Goal: Use online tool/utility: Utilize a website feature to perform a specific function

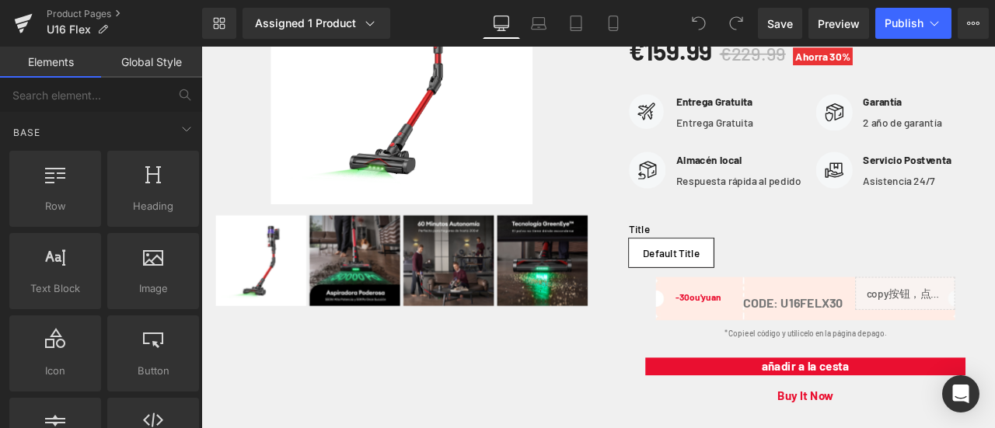
scroll to position [311, 0]
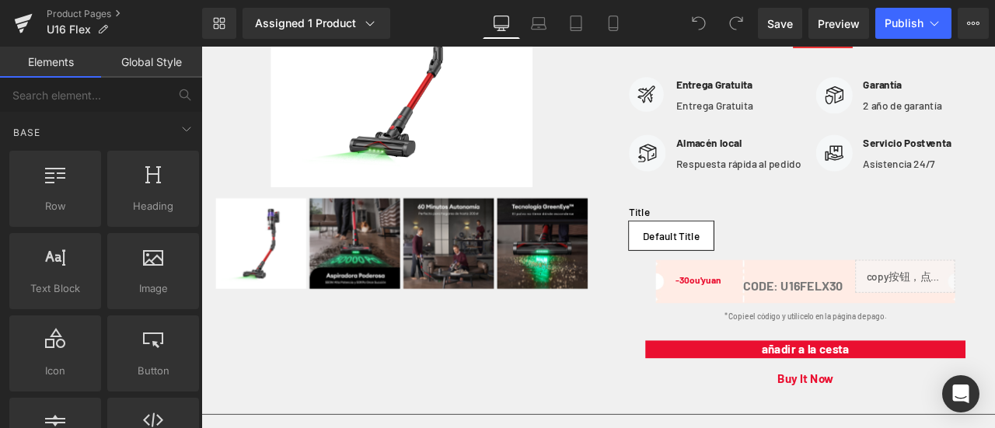
click at [794, 213] on div "Image Almacén local Text Block Respuesta rápida al pedido Text Block Icon List …" at bounding box center [917, 182] width 418 height 62
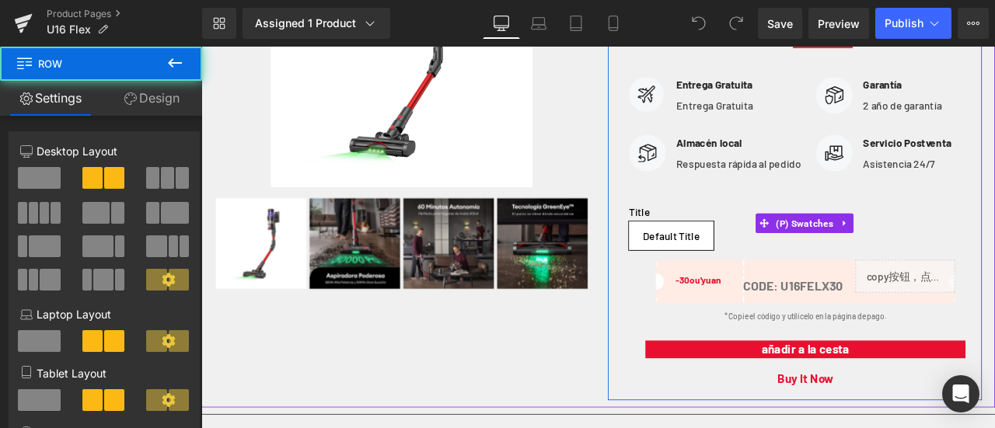
click at [838, 266] on div "Title Default Title" at bounding box center [917, 256] width 418 height 88
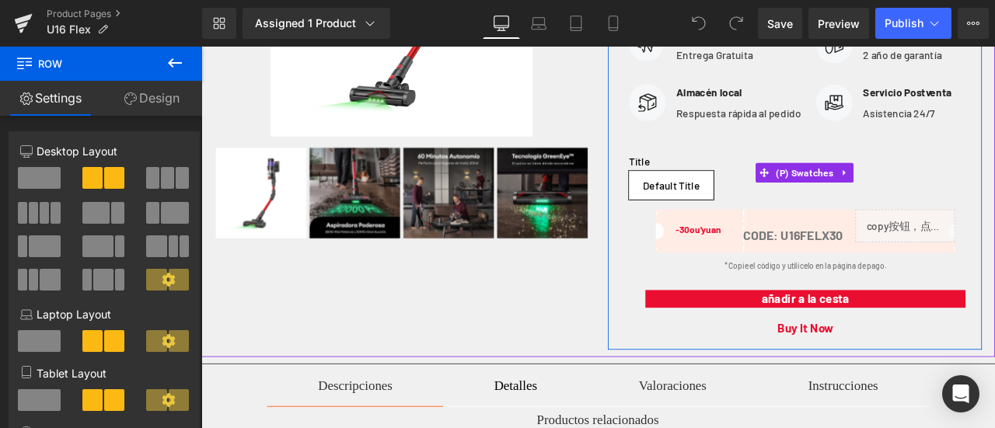
scroll to position [466, 0]
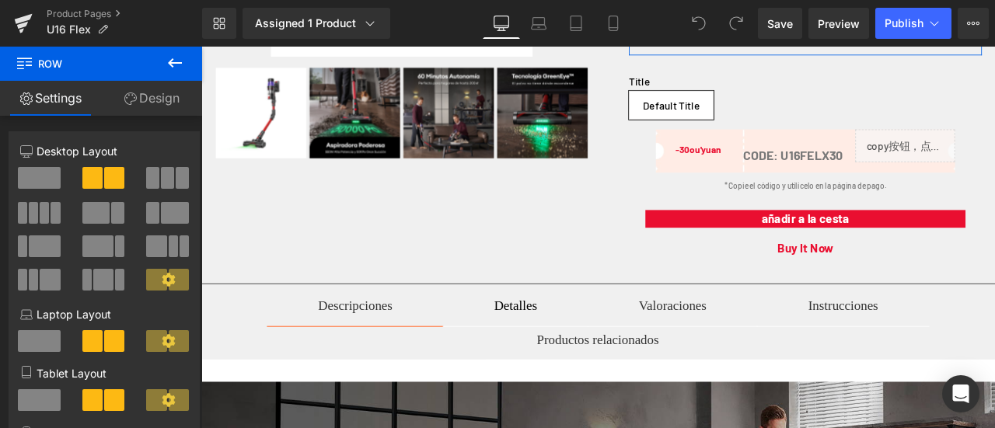
click at [140, 91] on link "Design" at bounding box center [151, 98] width 101 height 35
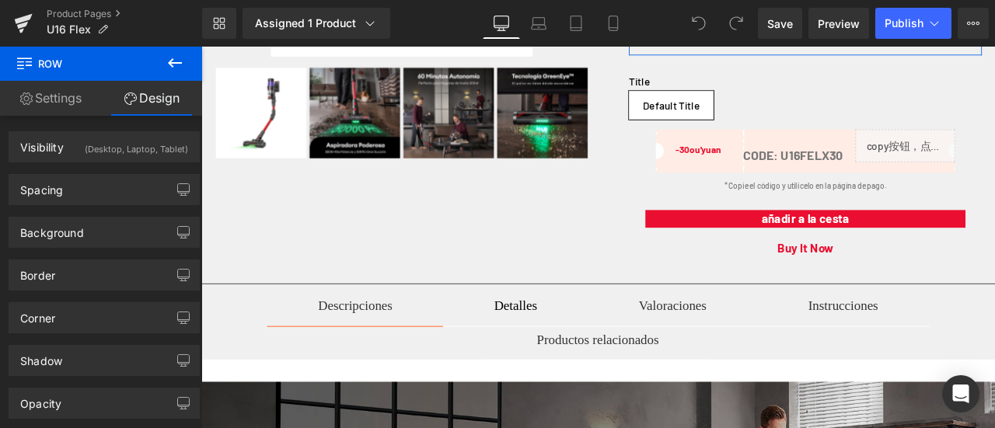
click at [65, 96] on link "Settings" at bounding box center [50, 98] width 101 height 35
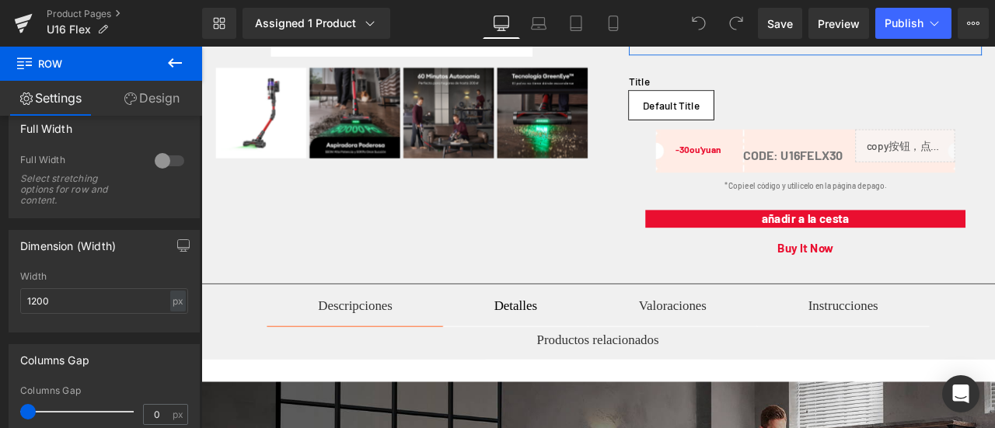
scroll to position [208, 0]
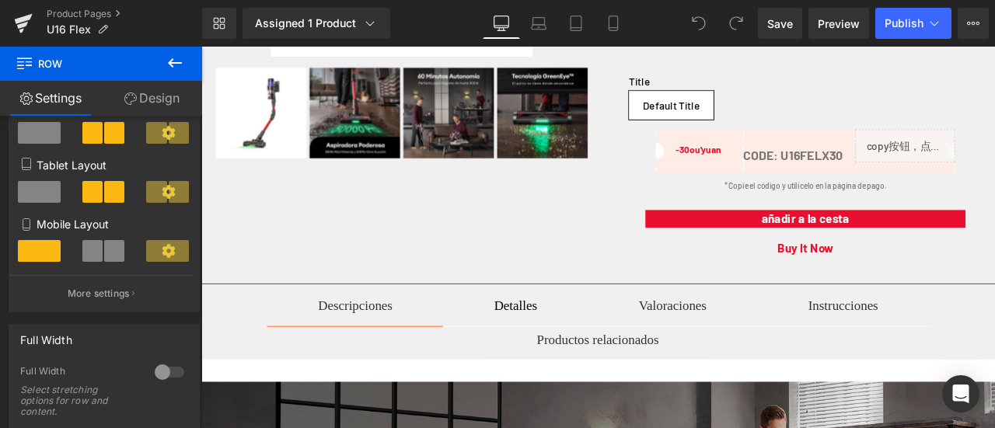
click at [176, 61] on icon at bounding box center [175, 63] width 19 height 19
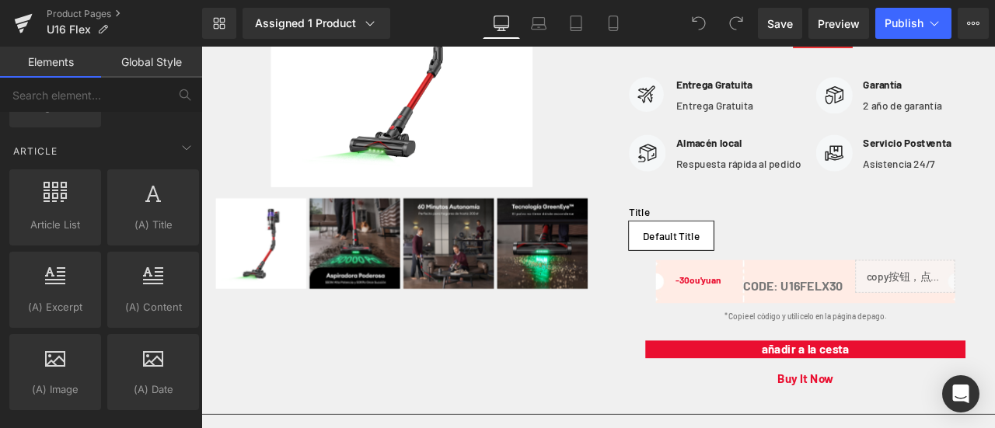
scroll to position [3090, 0]
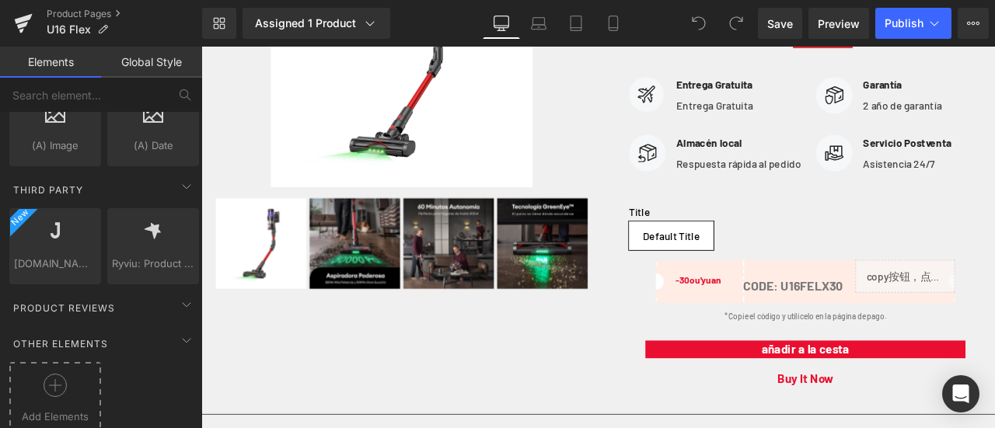
click at [56, 409] on span "Add Elements" at bounding box center [55, 417] width 84 height 16
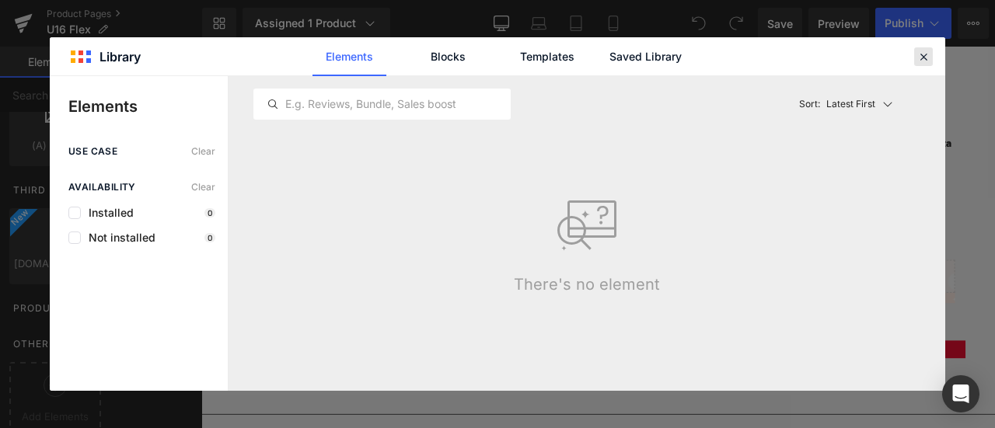
click at [923, 52] on icon at bounding box center [923, 57] width 14 height 14
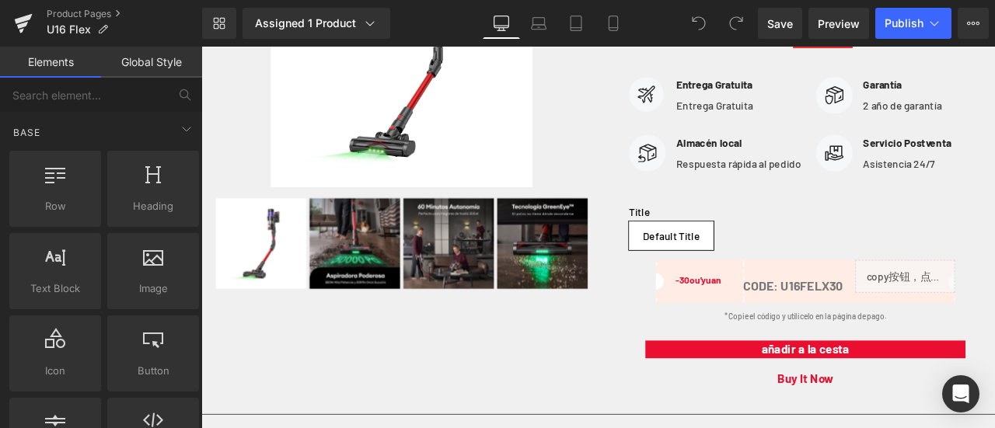
scroll to position [78, 0]
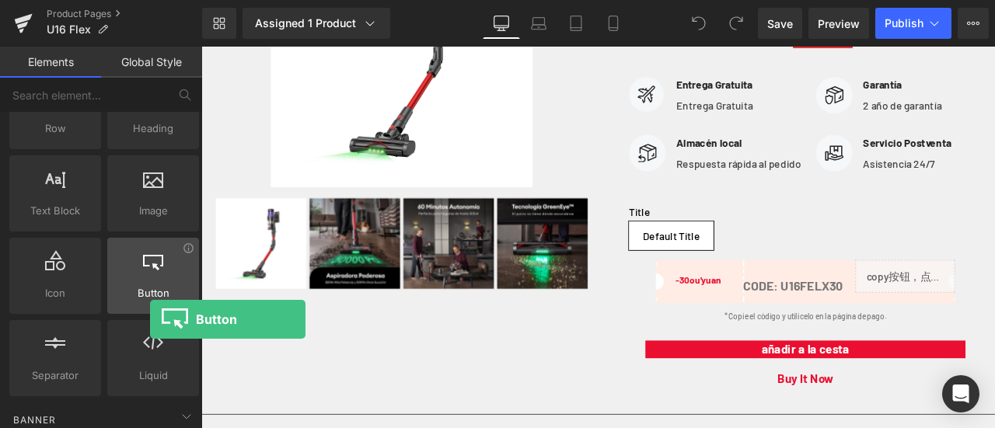
click at [150, 271] on div at bounding box center [153, 267] width 82 height 35
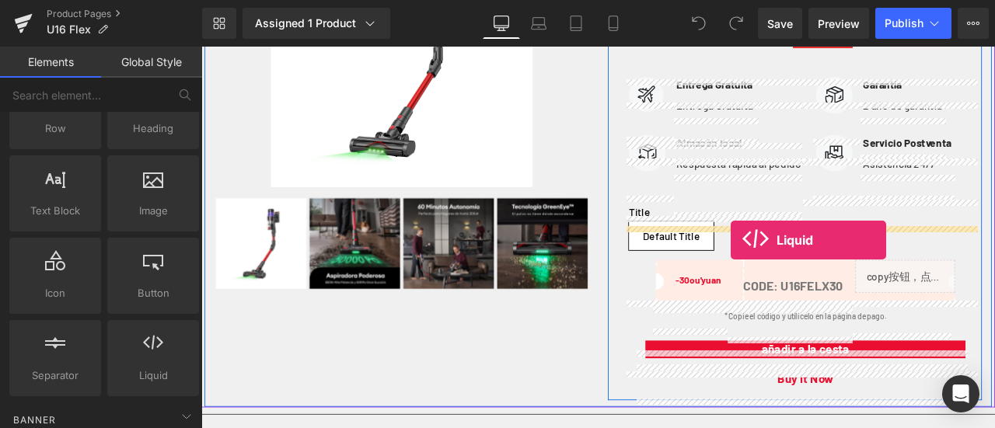
drag, startPoint x: 361, startPoint y: 408, endPoint x: 829, endPoint y: 276, distance: 485.5
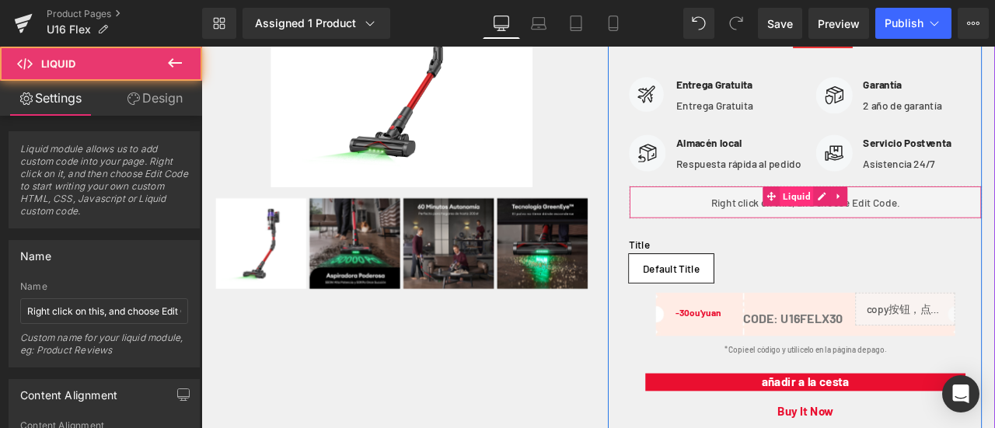
click at [890, 236] on span "Liquid" at bounding box center [907, 224] width 40 height 23
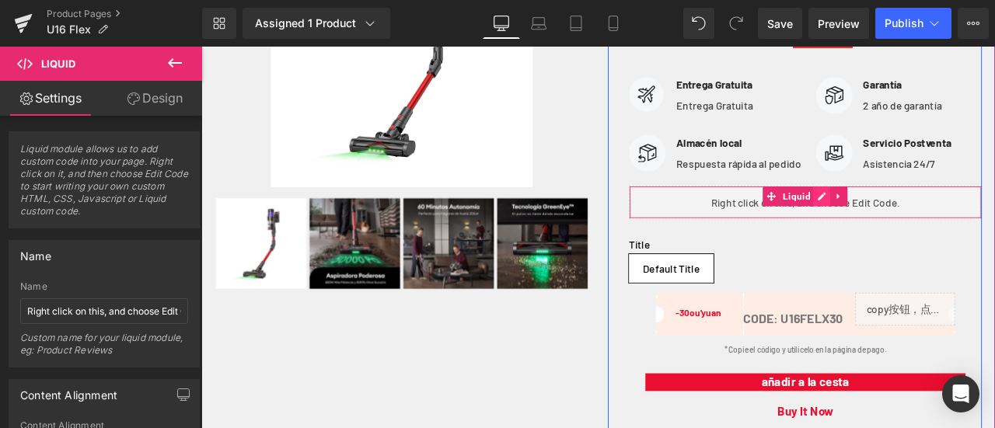
click at [923, 251] on div "Liquid" at bounding box center [917, 231] width 418 height 39
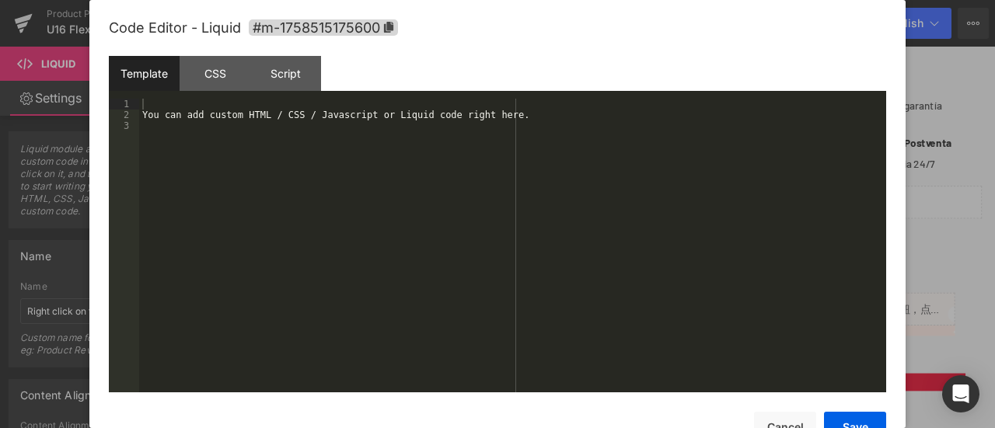
click at [433, 197] on div "You can add custom HTML / CSS / Javascript or Liquid code right here." at bounding box center [512, 257] width 747 height 316
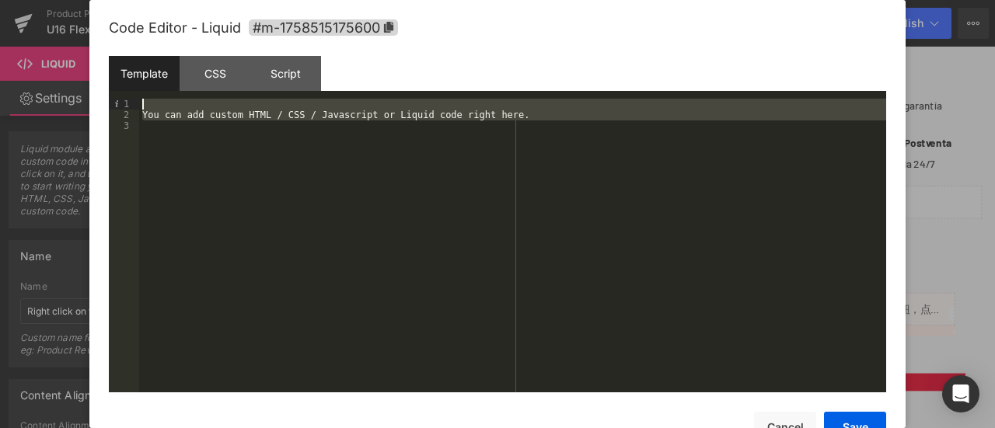
drag, startPoint x: 236, startPoint y: 162, endPoint x: 0, endPoint y: 101, distance: 243.9
click at [0, 101] on body "Liquid You are previewing how the will restyle your page. You can not edit Elem…" at bounding box center [497, 214] width 995 height 428
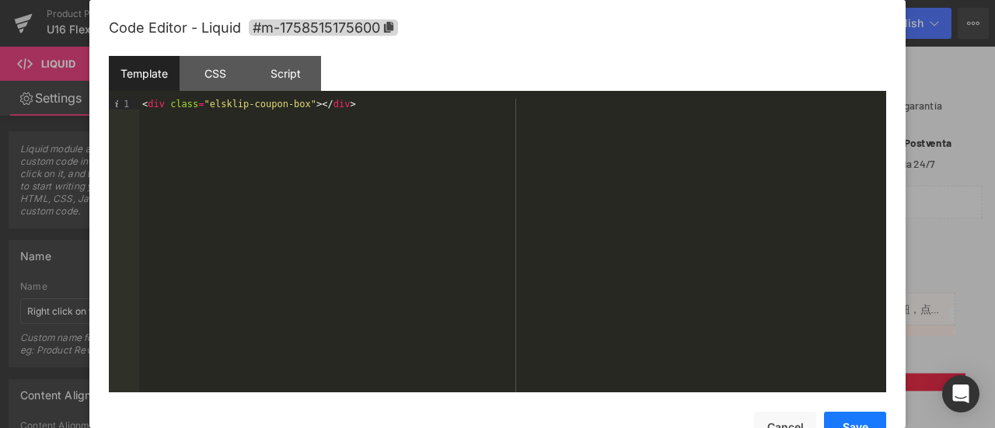
click at [856, 417] on button "Save" at bounding box center [855, 427] width 62 height 31
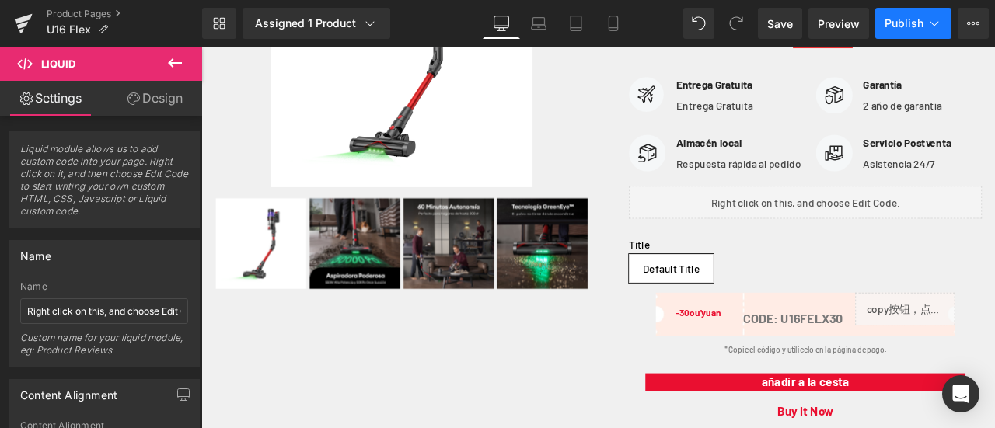
click at [902, 30] on button "Publish" at bounding box center [913, 23] width 76 height 31
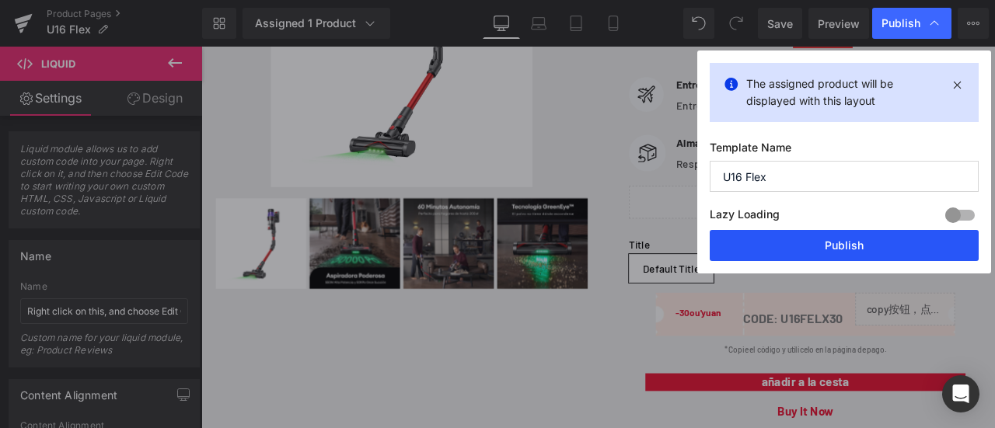
click at [817, 248] on button "Publish" at bounding box center [844, 245] width 269 height 31
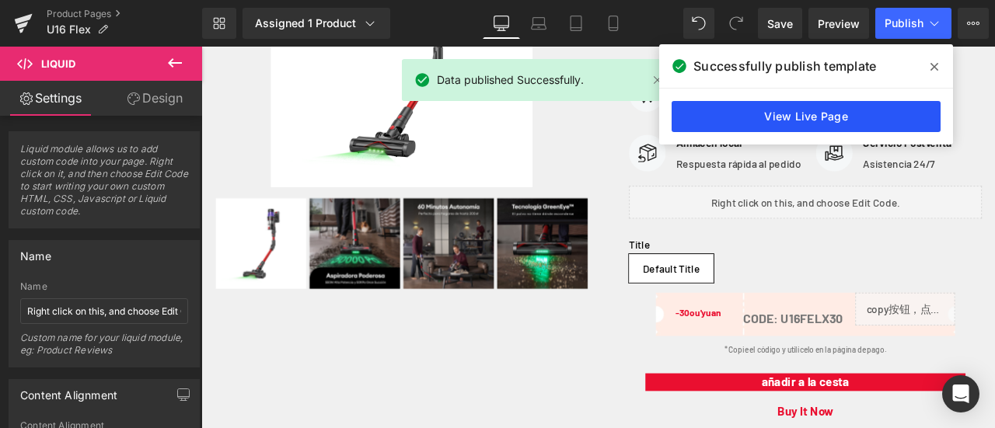
click at [755, 117] on link "View Live Page" at bounding box center [806, 116] width 269 height 31
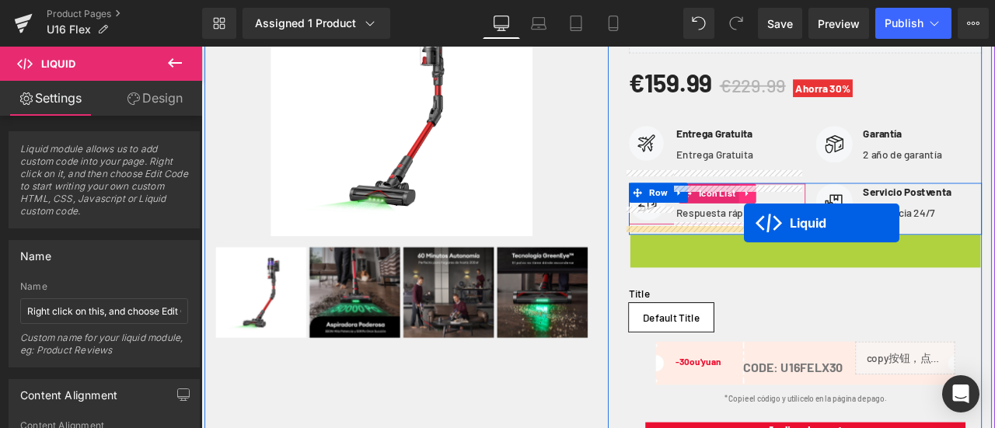
scroll to position [233, 0]
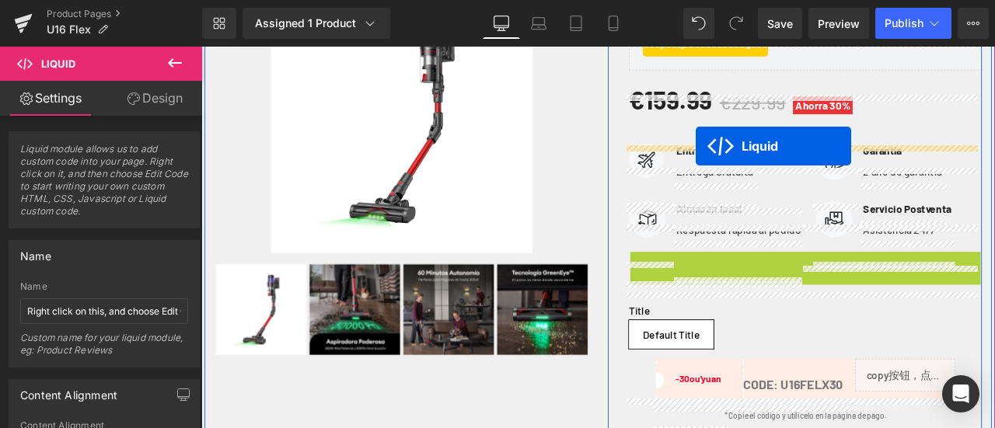
drag, startPoint x: 869, startPoint y: 273, endPoint x: 787, endPoint y: 165, distance: 135.4
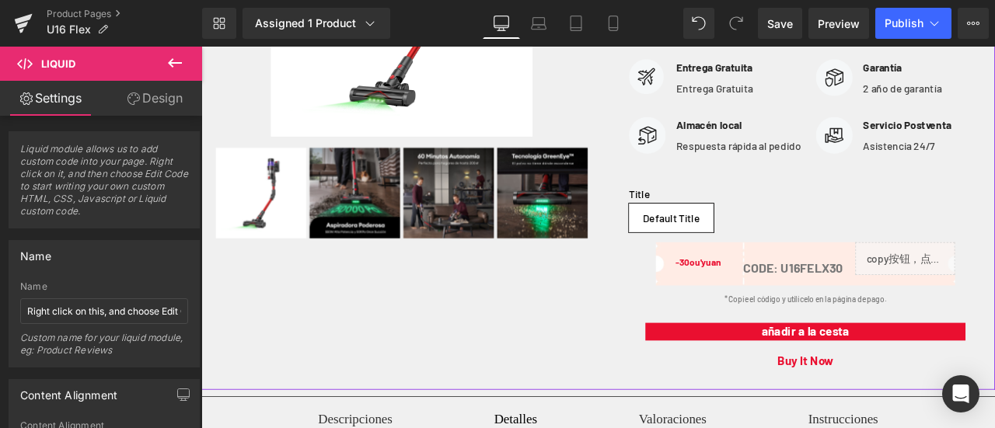
scroll to position [466, 0]
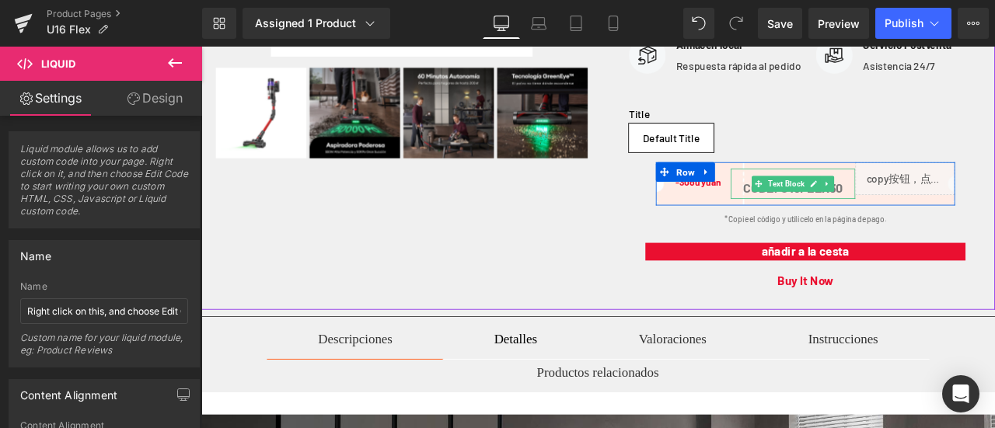
click at [923, 226] on div "CODE: U16FELX30" at bounding box center [903, 208] width 148 height 35
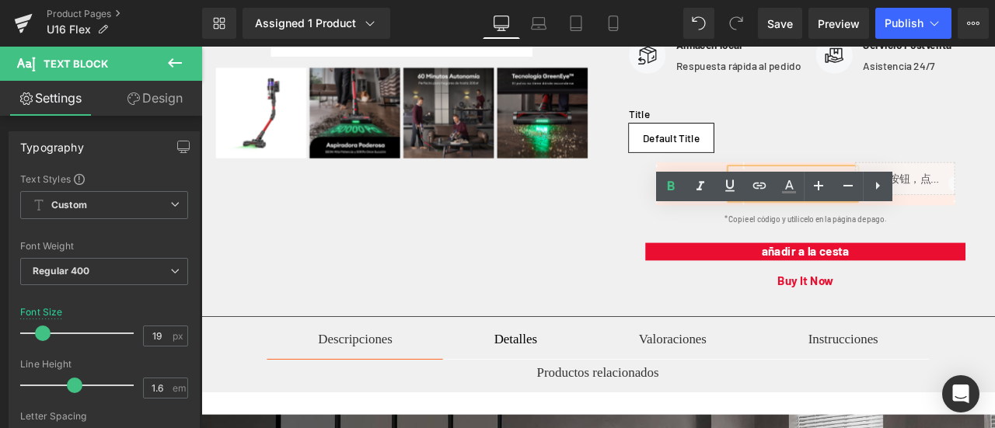
click at [767, 234] on div "-30ou'yuan Text Block CODE: U16FELX30 Text Block Liquid Row" at bounding box center [917, 208] width 354 height 51
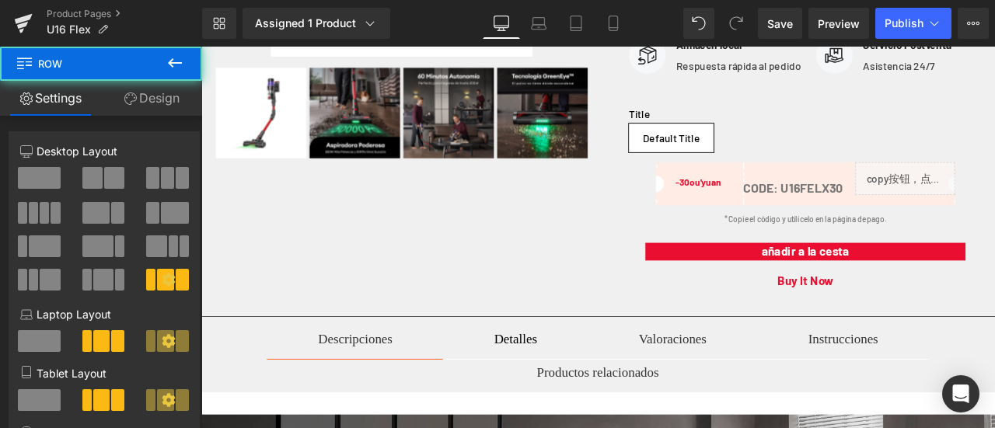
click at [764, 200] on icon at bounding box center [763, 194] width 9 height 9
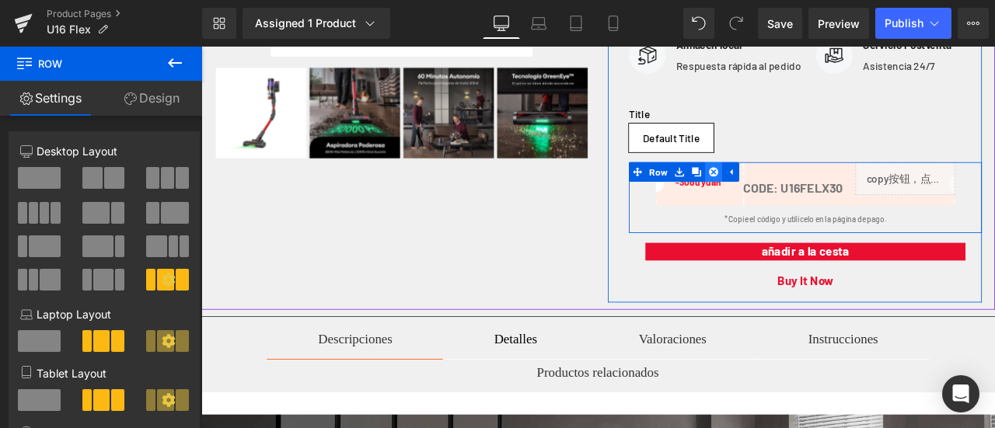
click at [804, 201] on icon at bounding box center [808, 195] width 11 height 11
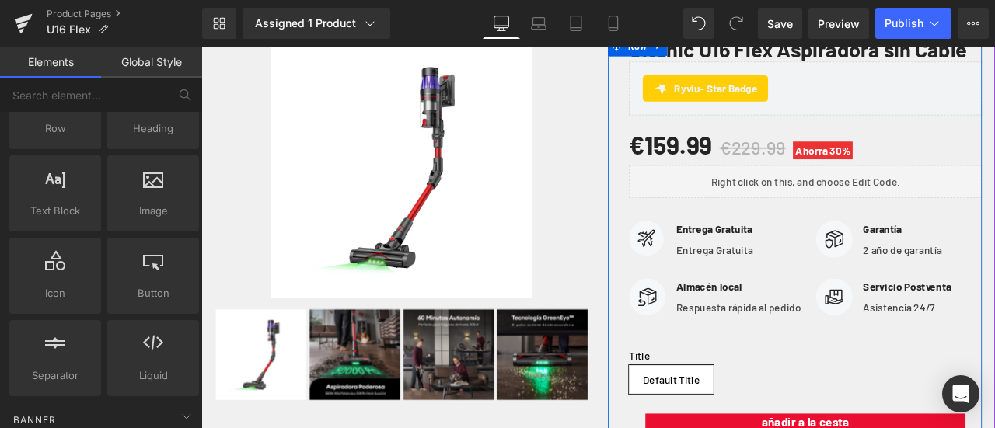
scroll to position [155, 0]
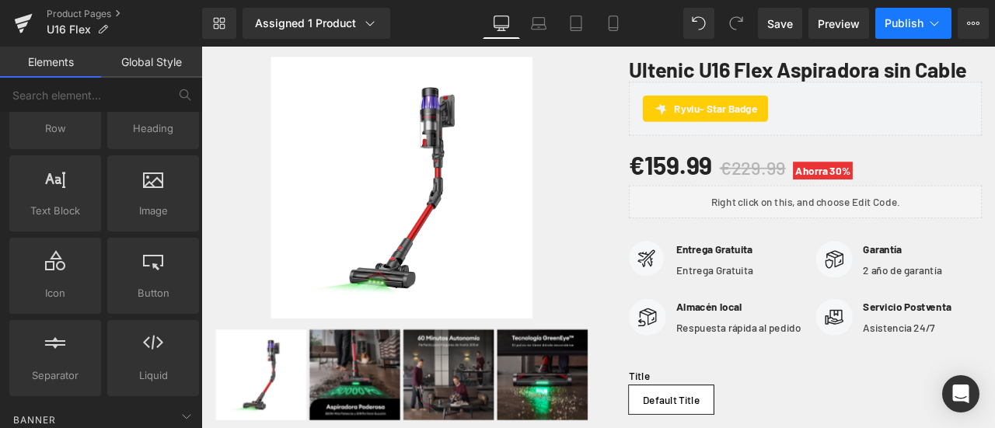
click at [908, 24] on span "Publish" at bounding box center [904, 23] width 39 height 12
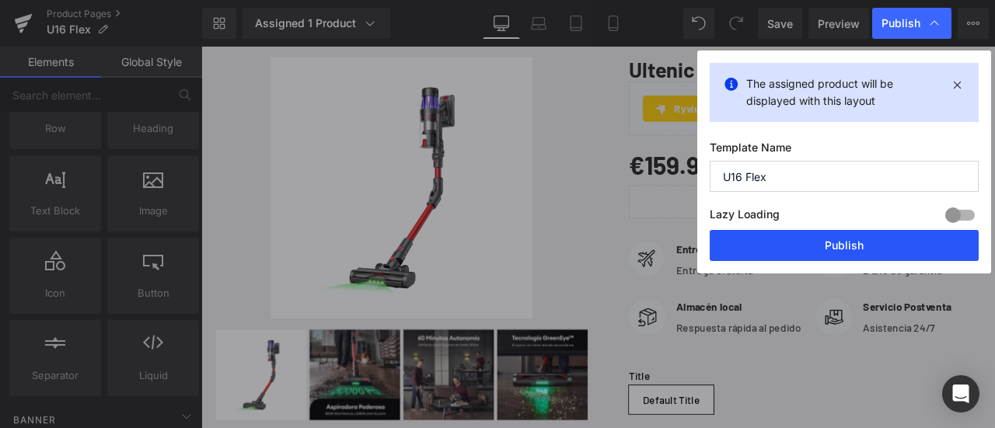
click at [805, 244] on button "Publish" at bounding box center [844, 245] width 269 height 31
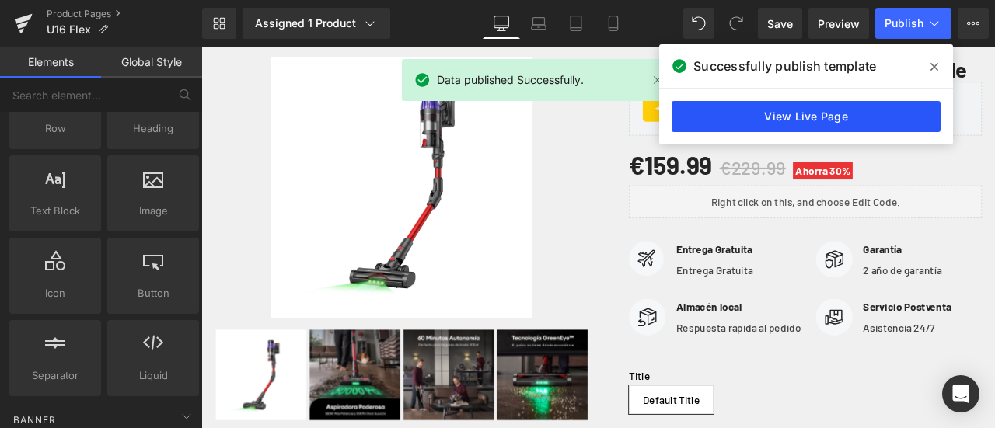
click at [837, 103] on link "View Live Page" at bounding box center [806, 116] width 269 height 31
